Goal: Navigation & Orientation: Find specific page/section

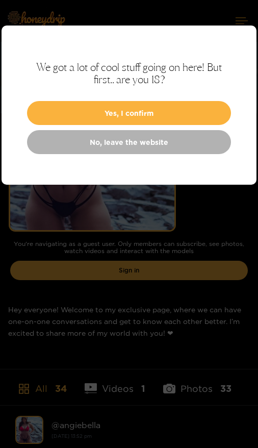
click at [189, 111] on button "Yes, I confirm" at bounding box center [129, 113] width 204 height 24
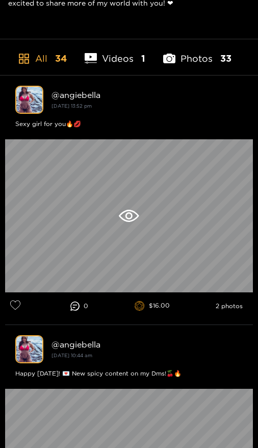
scroll to position [330, 0]
click at [200, 246] on div at bounding box center [129, 215] width 248 height 153
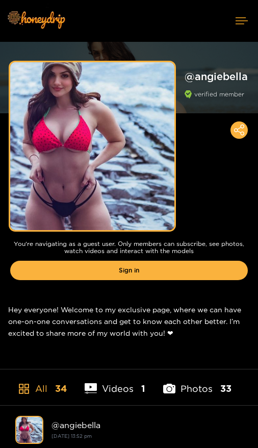
click at [242, 21] on icon at bounding box center [242, 20] width 12 height 7
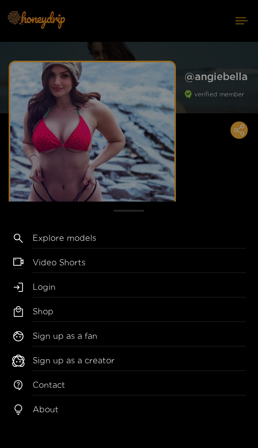
click at [104, 228] on div "Explore models Video Shorts Login Shop Sign up as a fan Sign up as a creator Co…" at bounding box center [129, 324] width 258 height 246
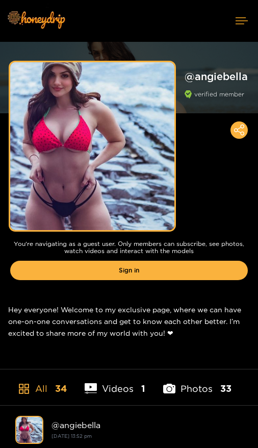
click at [103, 238] on div "You're navigating as a guest user. Only members can subscribe, see photos, watc…" at bounding box center [129, 262] width 258 height 65
click at [240, 16] on button at bounding box center [241, 20] width 33 height 27
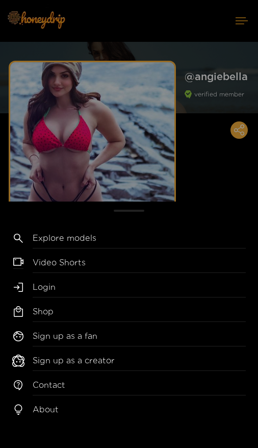
click at [89, 248] on link "Explore models" at bounding box center [139, 240] width 213 height 16
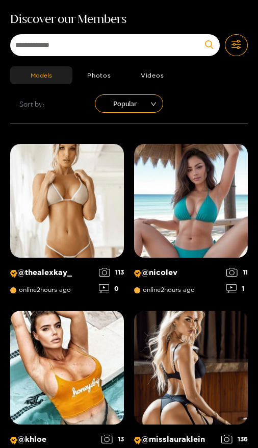
scroll to position [36, 0]
